Goal: Check status

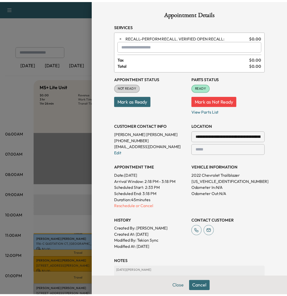
scroll to position [108, 0]
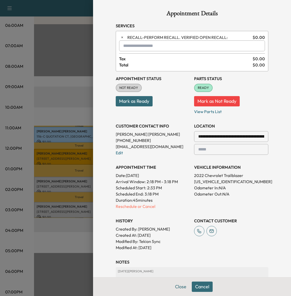
click at [79, 97] on div at bounding box center [145, 148] width 291 height 296
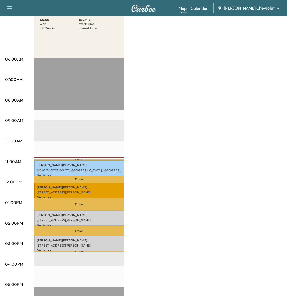
scroll to position [0, 0]
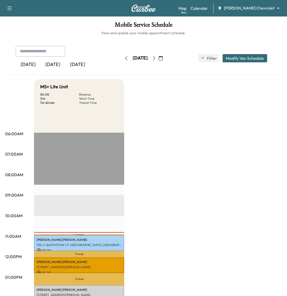
click at [124, 59] on icon "button" at bounding box center [126, 58] width 4 height 4
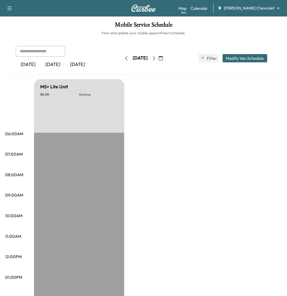
click at [124, 59] on icon "button" at bounding box center [126, 58] width 4 height 4
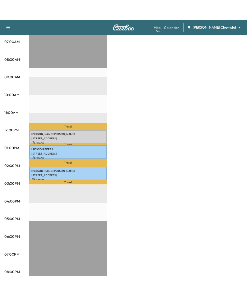
scroll to position [129, 0]
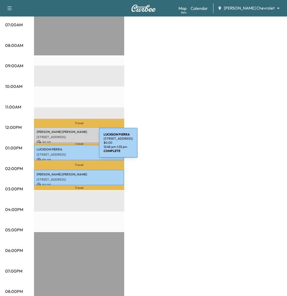
click at [60, 147] on p "[PERSON_NAME]" at bounding box center [79, 149] width 85 height 4
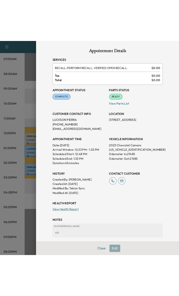
scroll to position [141, 0]
